Goal: Information Seeking & Learning: Learn about a topic

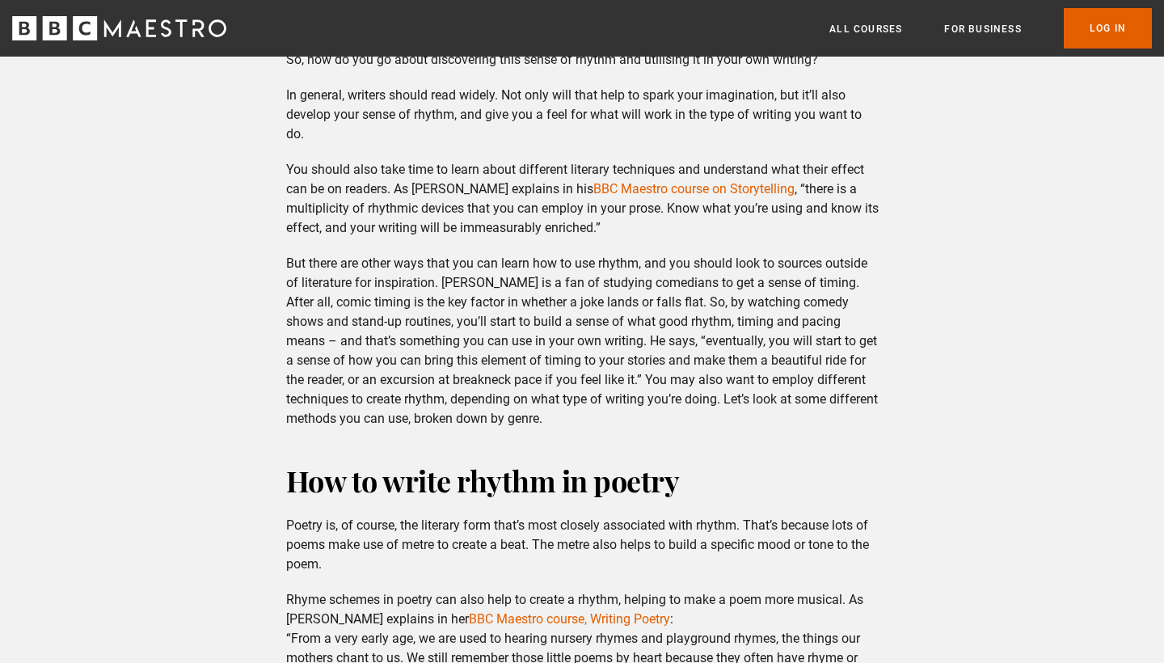
scroll to position [2076, 0]
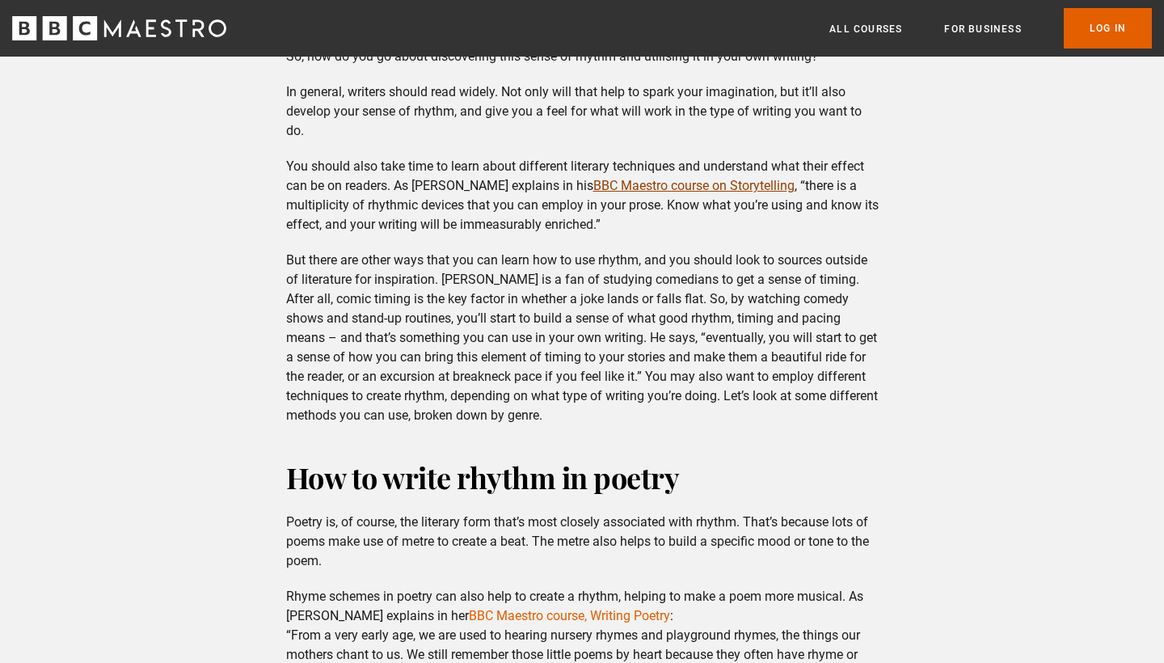
click at [693, 193] on link "BBC Maestro course on Storytelling" at bounding box center [693, 185] width 201 height 15
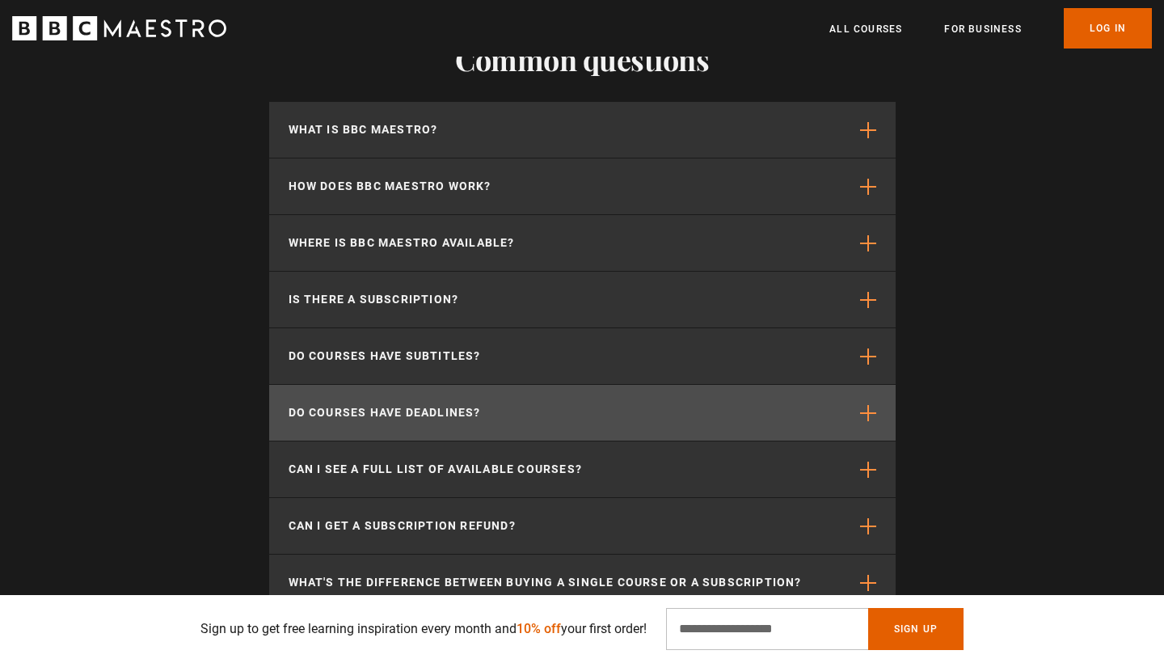
scroll to position [3317, 0]
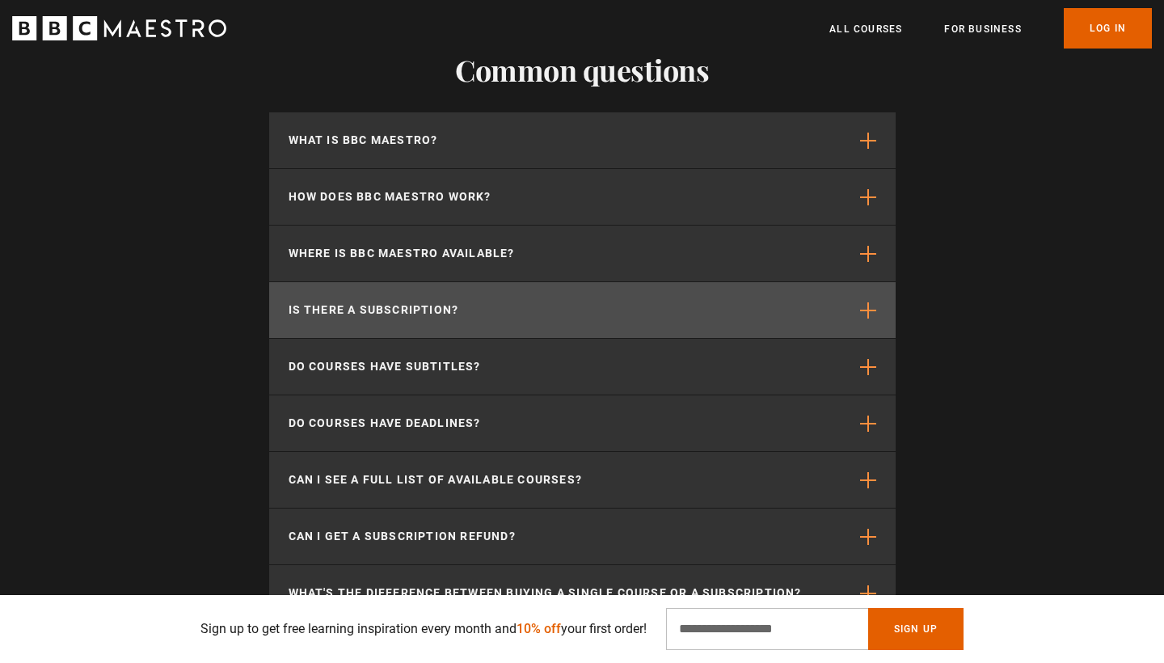
click at [477, 282] on button "Is there a subscription?" at bounding box center [582, 310] width 626 height 56
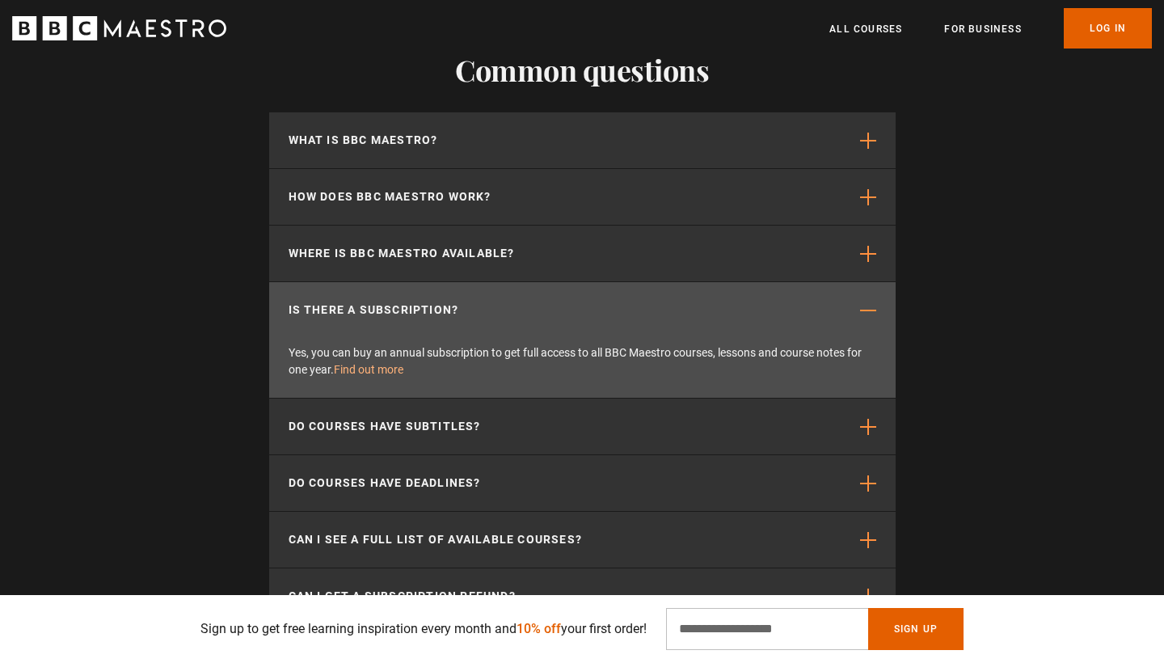
click at [386, 363] on link "Find out more" at bounding box center [369, 369] width 70 height 13
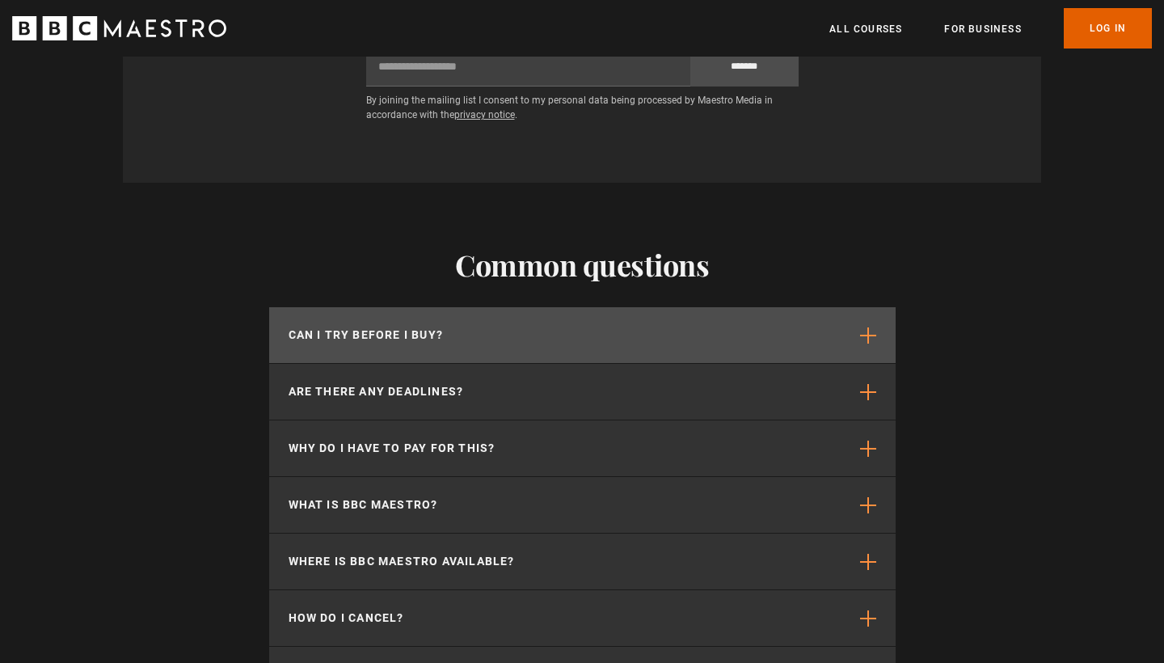
scroll to position [0, 212]
click at [538, 307] on button "Can I try before I buy?" at bounding box center [582, 335] width 626 height 56
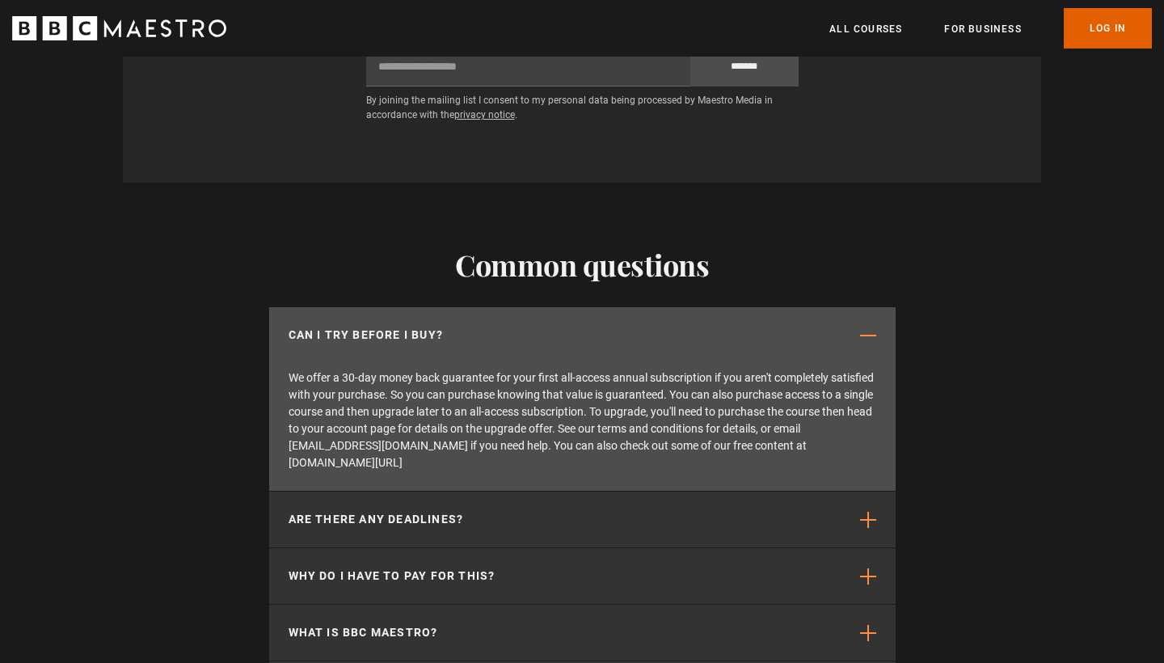
click at [538, 307] on button "Can I try before I buy?" at bounding box center [582, 335] width 626 height 56
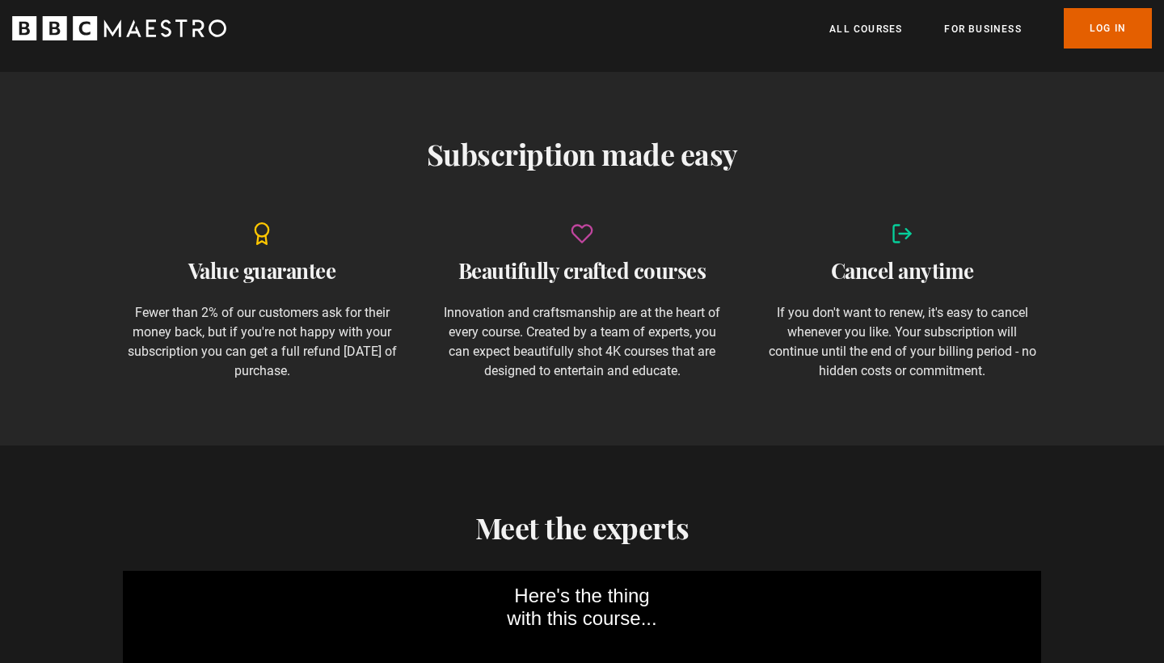
scroll to position [296, 0]
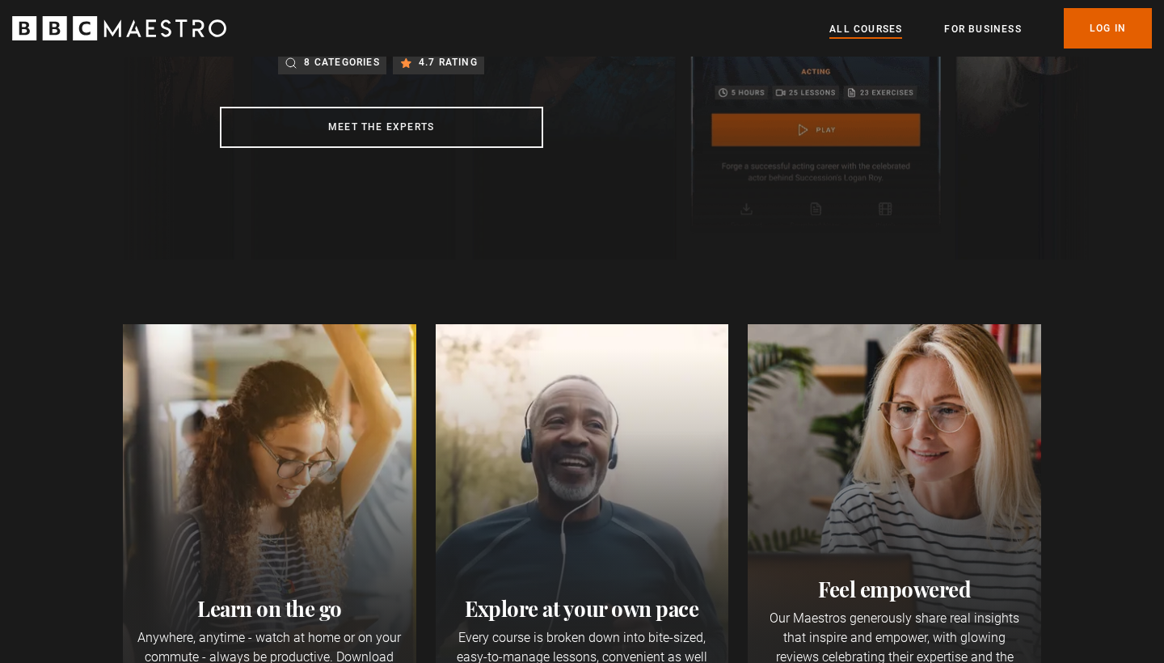
click at [862, 24] on link "All Courses" at bounding box center [865, 29] width 73 height 16
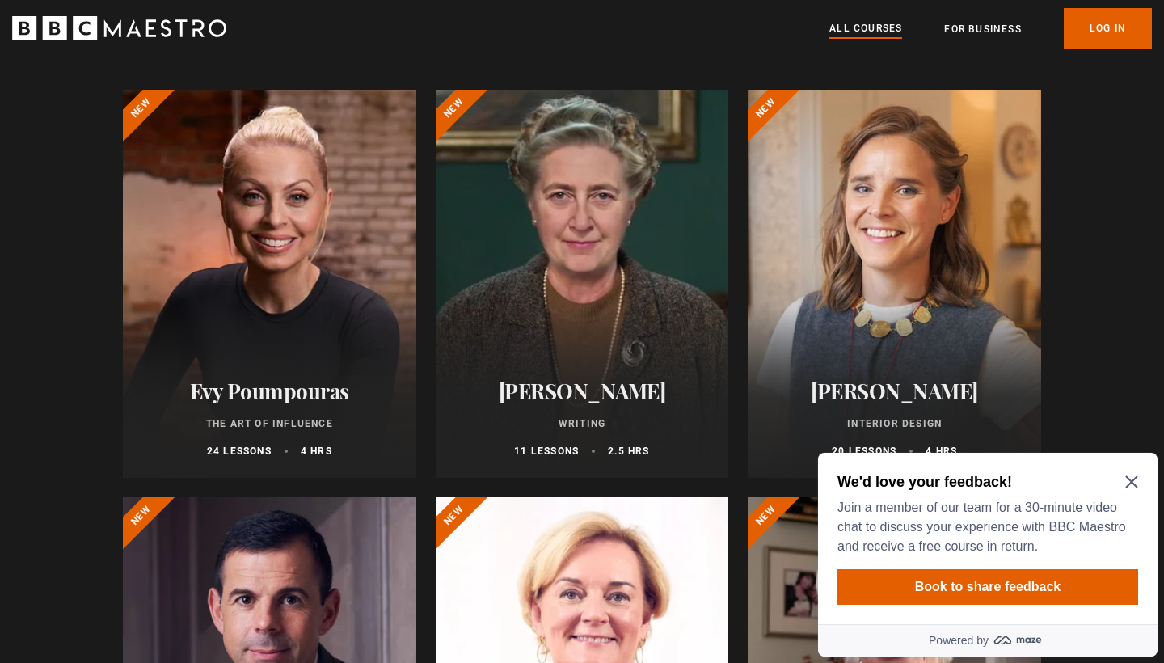
click at [1134, 479] on icon "Close Maze Prompt" at bounding box center [1131, 482] width 12 height 12
